Goal: Information Seeking & Learning: Learn about a topic

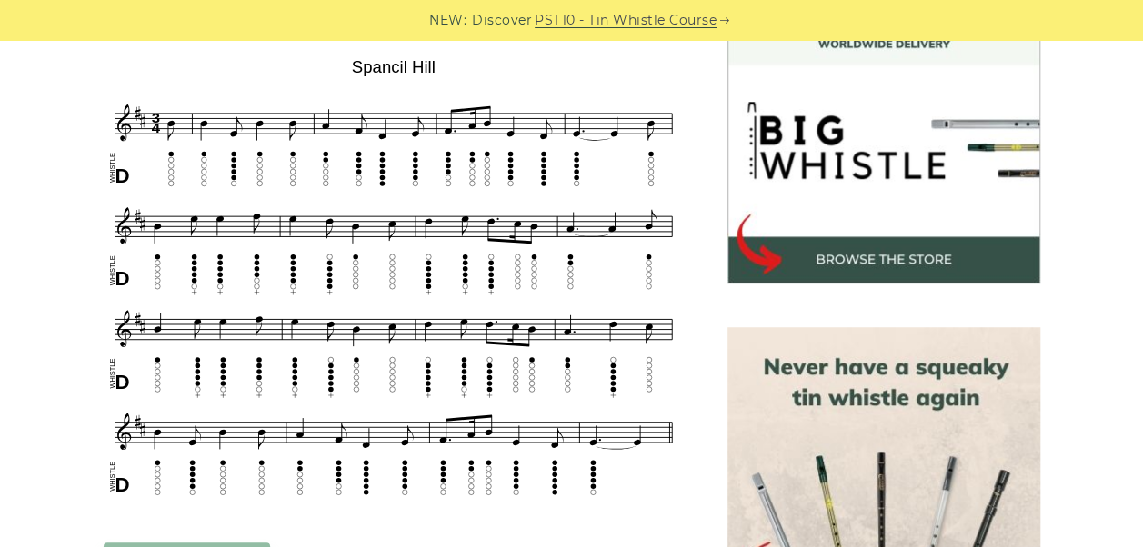
scroll to position [549, 0]
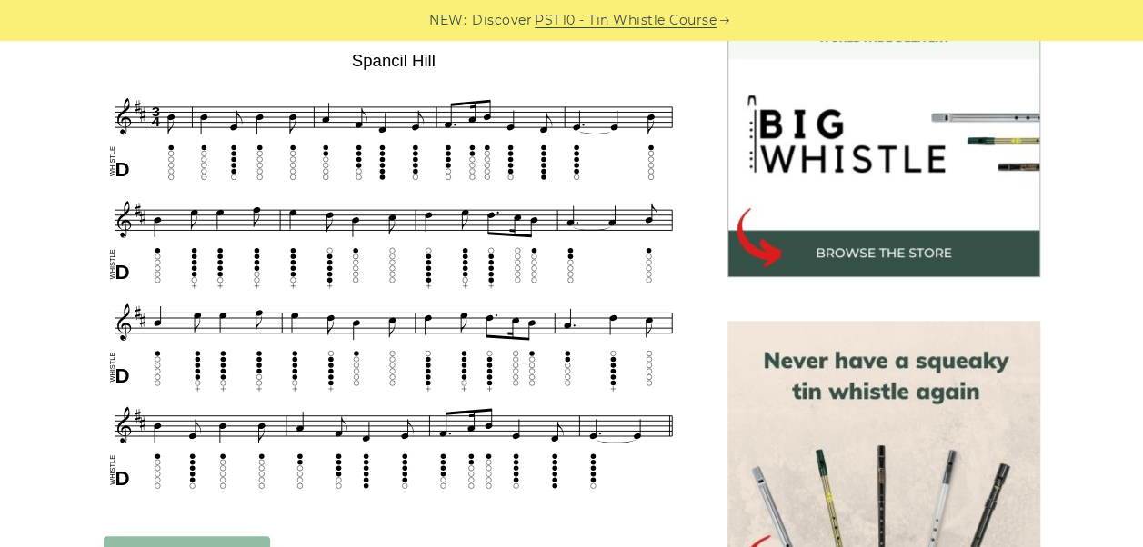
scroll to position [560, 0]
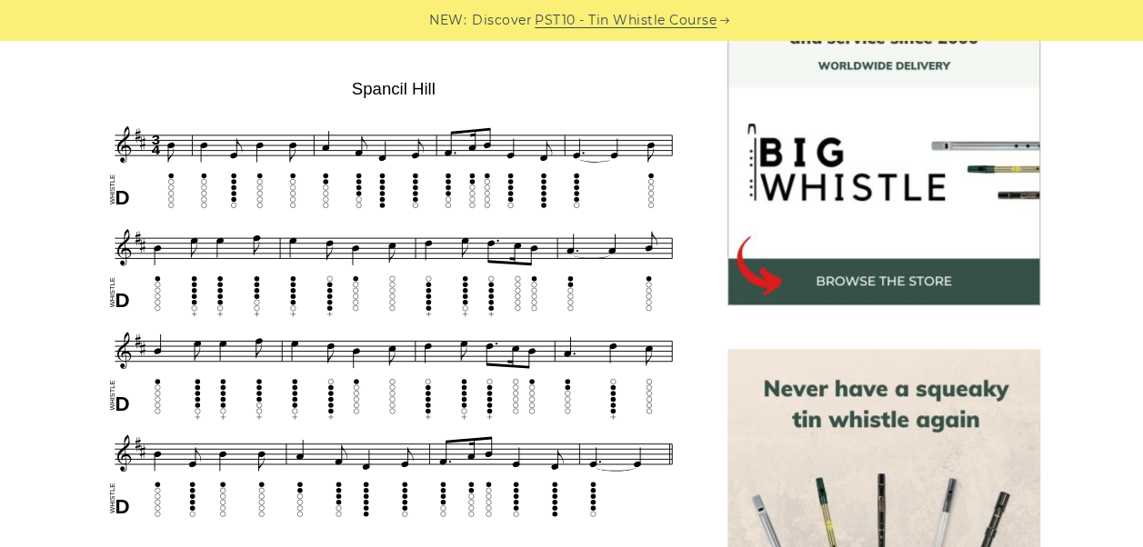
scroll to position [527, 0]
drag, startPoint x: 95, startPoint y: 526, endPoint x: 668, endPoint y: 111, distance: 707.1
